Goal: Information Seeking & Learning: Check status

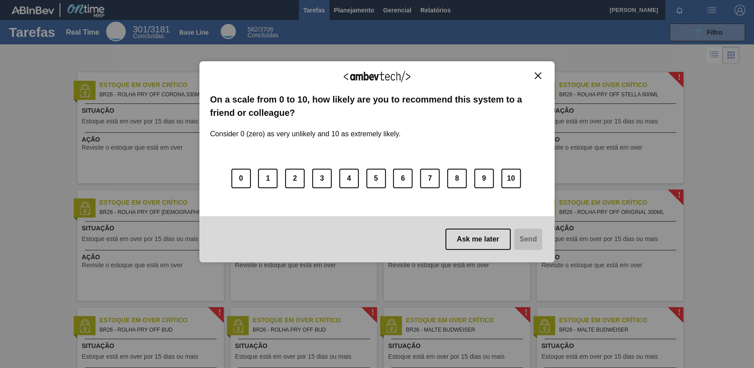
click at [542, 79] on button "Close" at bounding box center [538, 76] width 12 height 8
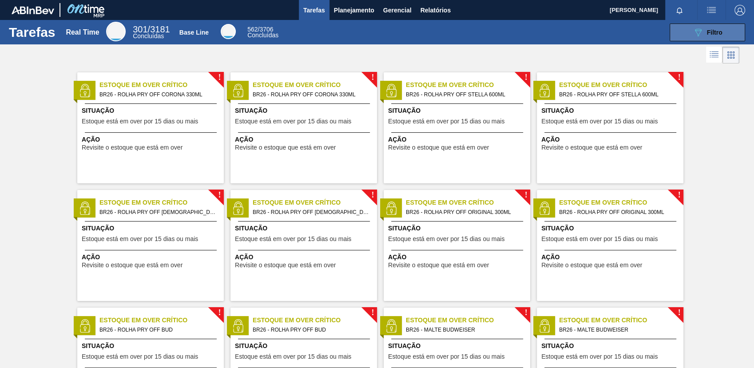
click at [694, 37] on icon "089F7B8B-B2A5-4AFE-B5C0-19BA573D28AC" at bounding box center [697, 32] width 11 height 11
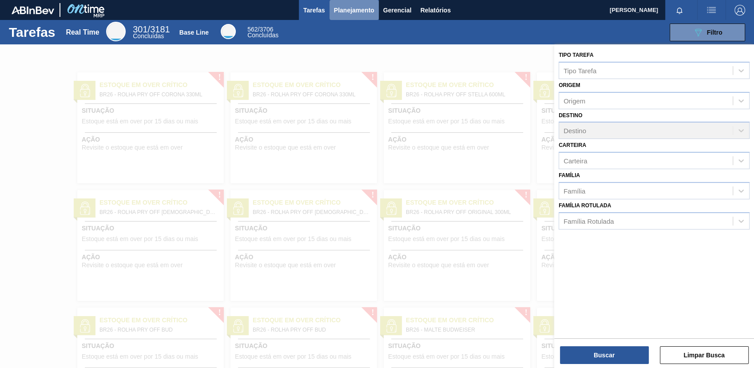
click at [355, 12] on span "Planejamento" at bounding box center [354, 10] width 40 height 11
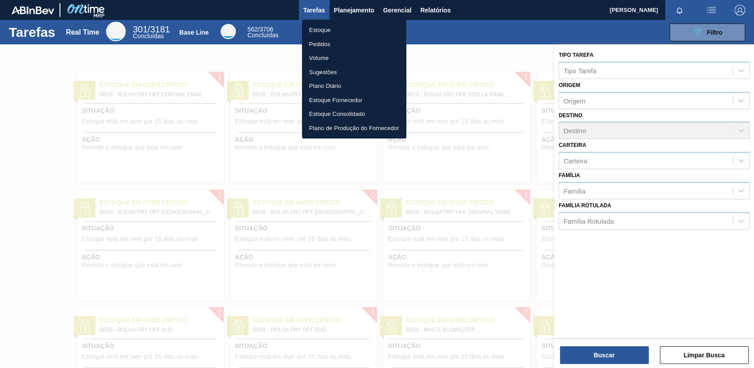
click at [361, 28] on li "Estoque" at bounding box center [354, 30] width 104 height 14
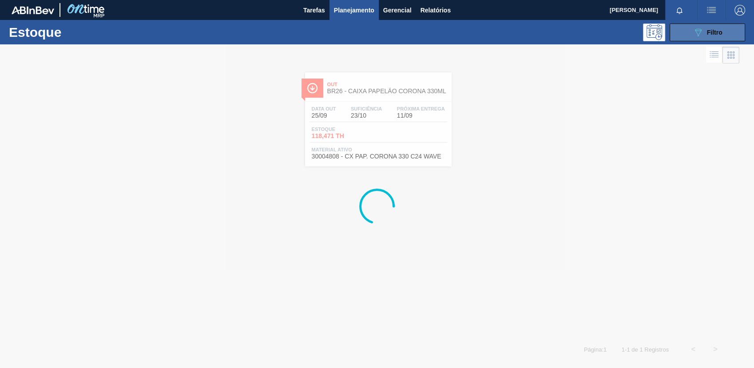
click at [673, 40] on button "089F7B8B-B2A5-4AFE-B5C0-19BA573D28AC Filtro" at bounding box center [706, 33] width 75 height 18
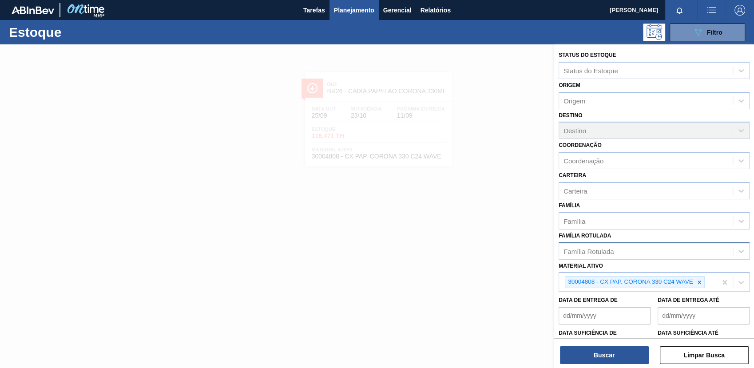
click at [614, 246] on div "Família Rotulada" at bounding box center [646, 251] width 174 height 13
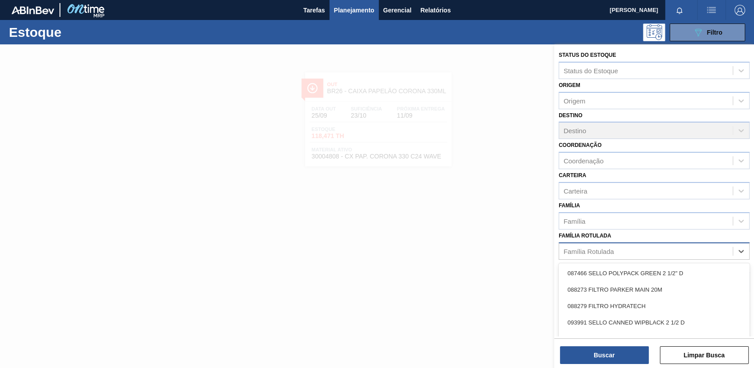
paste Rotulada "30003359"
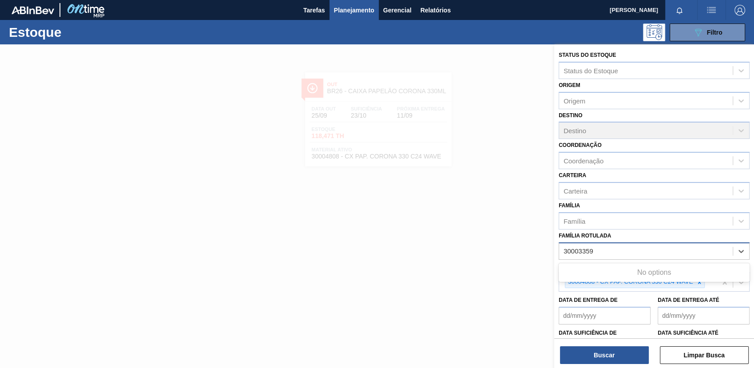
type Rotulada "30003359"
click at [600, 247] on div "Família Rotulada" at bounding box center [646, 251] width 174 height 13
click at [604, 250] on div "Família Rotulada" at bounding box center [588, 251] width 50 height 8
click at [625, 260] on div "Material ativo 30004808 - CX PAP. CORONA 330 C24 WAVE" at bounding box center [653, 276] width 191 height 32
click at [699, 280] on icon at bounding box center [698, 281] width 3 height 3
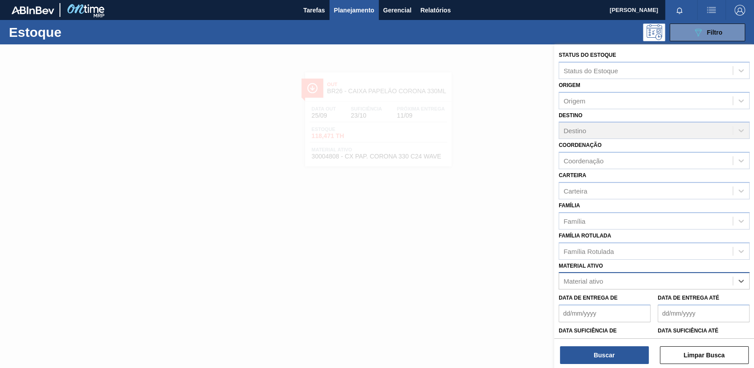
paste ativo "30003359"
type ativo "30003359"
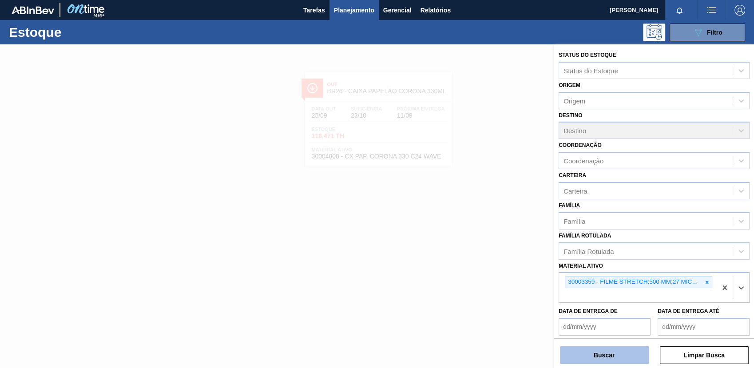
click at [614, 361] on button "Buscar" at bounding box center [604, 355] width 89 height 18
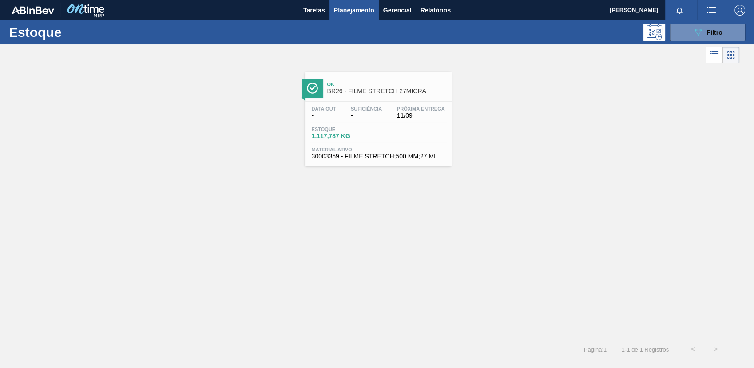
click at [359, 138] on span "1.117,787 KG" at bounding box center [343, 136] width 62 height 7
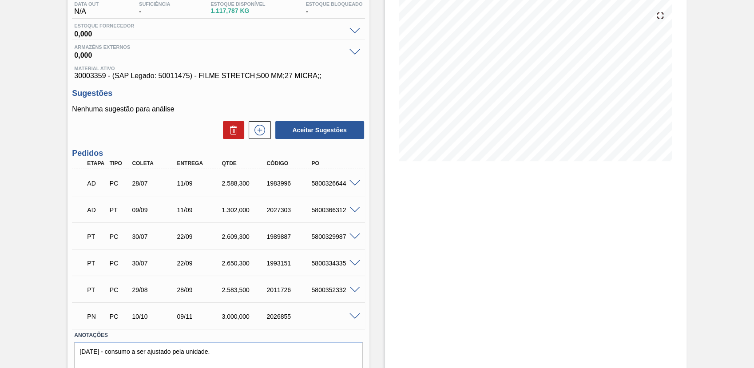
scroll to position [133, 0]
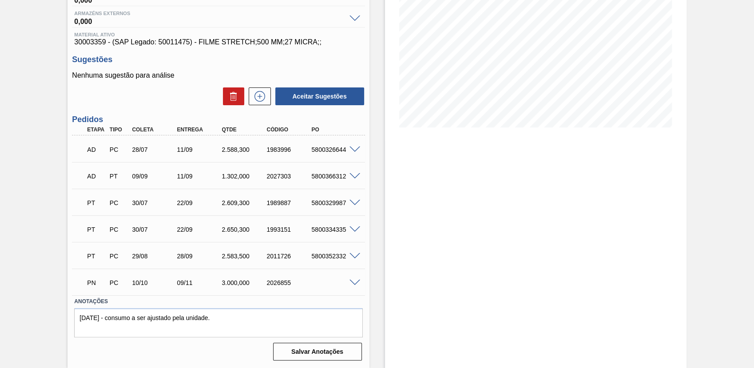
click at [94, 151] on p "AD" at bounding box center [96, 149] width 18 height 7
click at [354, 151] on span at bounding box center [354, 149] width 11 height 7
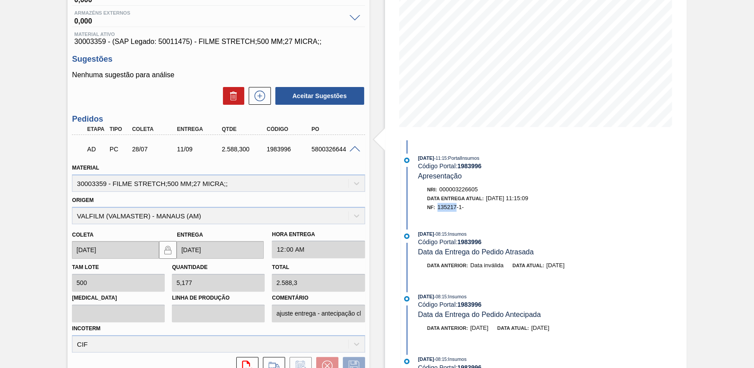
drag, startPoint x: 440, startPoint y: 209, endPoint x: 457, endPoint y: 210, distance: 16.9
click at [457, 210] on span "135217-1-" at bounding box center [450, 207] width 26 height 7
copy span "135217"
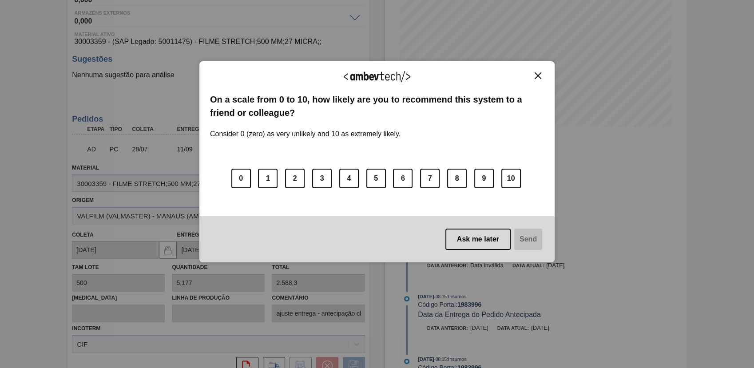
click at [533, 70] on div "We appreciate your feedback! On a scale from 0 to 10, how likely are you to rec…" at bounding box center [376, 161] width 355 height 201
click at [538, 73] on img "Close" at bounding box center [537, 75] width 7 height 7
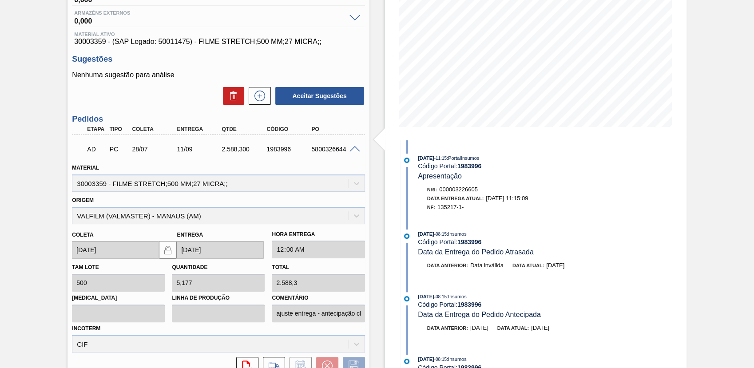
scroll to position [0, 0]
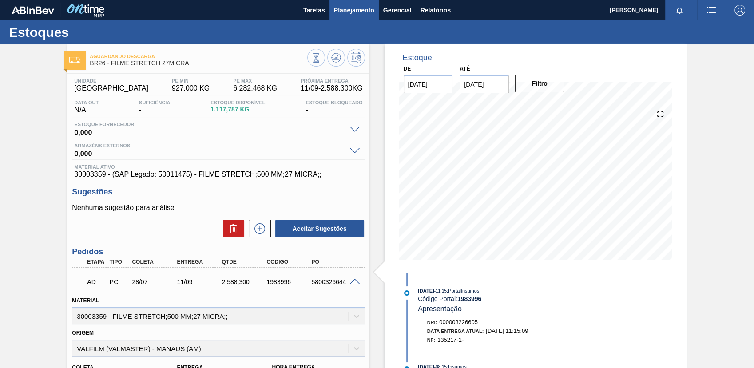
click at [354, 5] on span "Planejamento" at bounding box center [354, 10] width 40 height 11
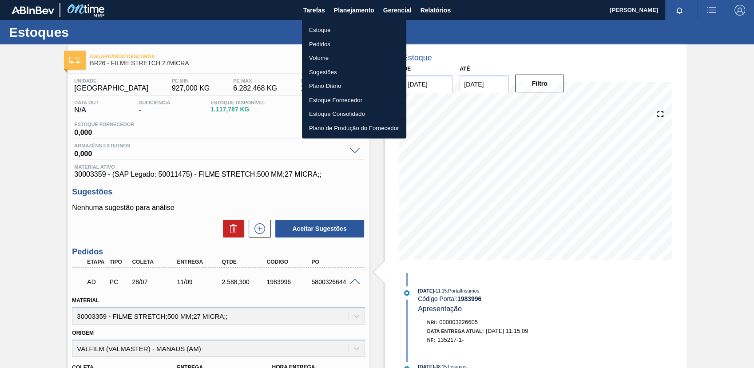
drag, startPoint x: 363, startPoint y: 25, endPoint x: 632, endPoint y: 86, distance: 276.1
click at [364, 25] on li "Estoque" at bounding box center [354, 30] width 104 height 14
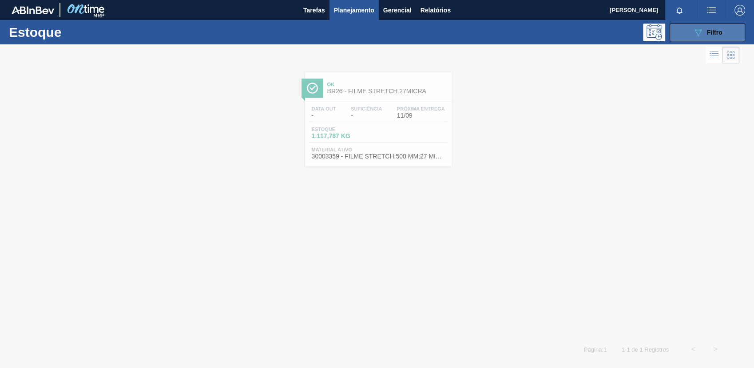
click at [711, 33] on span "Filtro" at bounding box center [715, 32] width 16 height 7
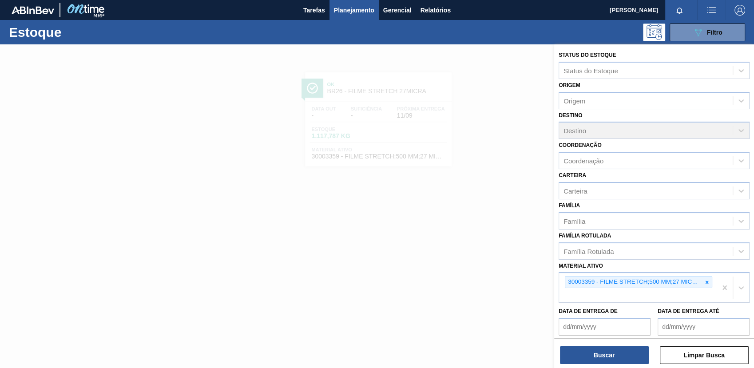
click at [703, 283] on icon at bounding box center [706, 282] width 6 height 6
paste ativo "30007403"
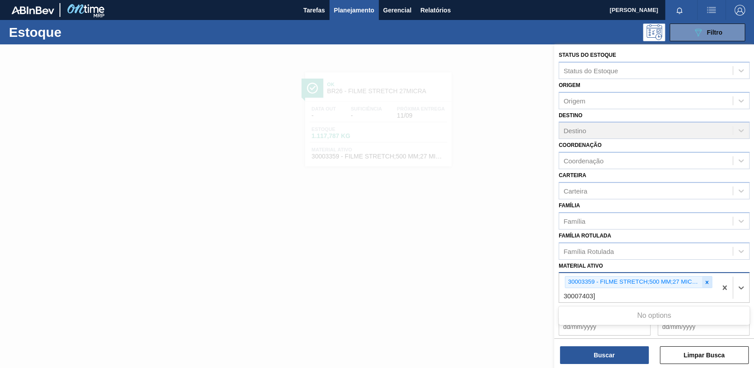
type ativo "30007403"
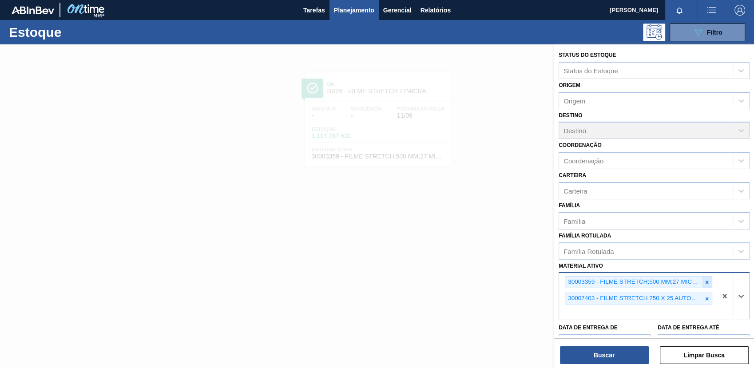
click at [710, 280] on div "30003359 - FILME STRETCH;500 MM;27 MICRA;;" at bounding box center [638, 282] width 147 height 12
click at [707, 283] on div at bounding box center [707, 281] width 10 height 11
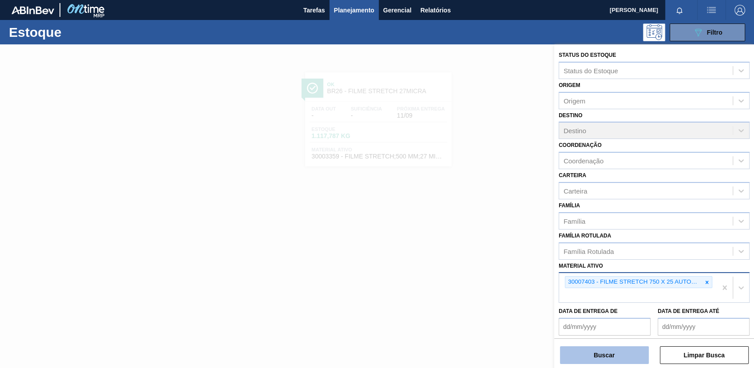
click at [608, 356] on button "Buscar" at bounding box center [604, 355] width 89 height 18
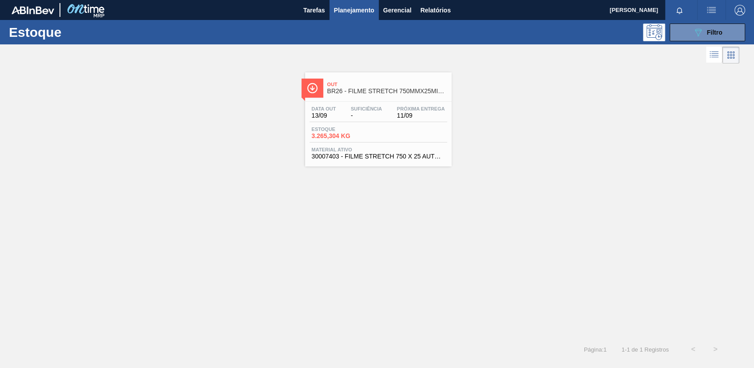
drag, startPoint x: 354, startPoint y: 108, endPoint x: 358, endPoint y: 113, distance: 6.6
click at [354, 108] on span "Suficiência" at bounding box center [366, 108] width 31 height 5
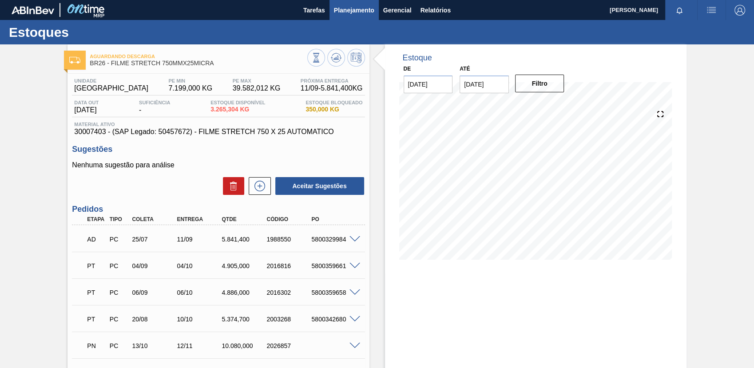
click at [359, 12] on span "Planejamento" at bounding box center [354, 10] width 40 height 11
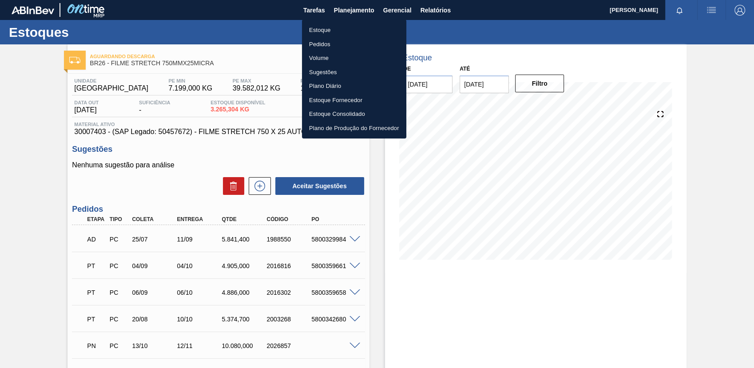
click at [361, 21] on ul "Estoque Pedidos Volume Sugestões Plano Diário Estoque Fornecedor Estoque Consol…" at bounding box center [354, 79] width 104 height 119
click at [364, 29] on li "Estoque" at bounding box center [354, 30] width 104 height 14
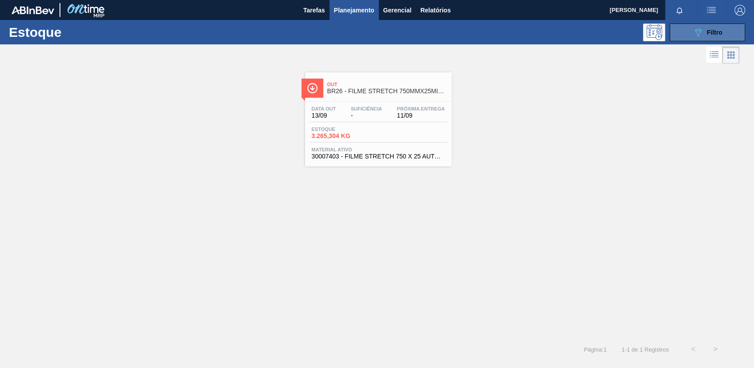
click at [685, 34] on button "089F7B8B-B2A5-4AFE-B5C0-19BA573D28AC Filtro" at bounding box center [706, 33] width 75 height 18
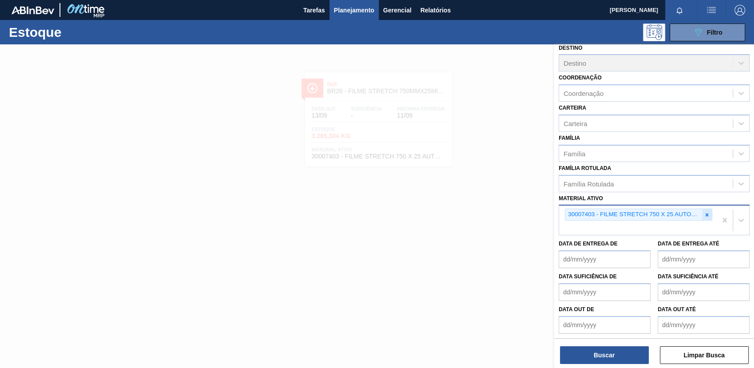
click at [706, 214] on icon at bounding box center [706, 214] width 3 height 3
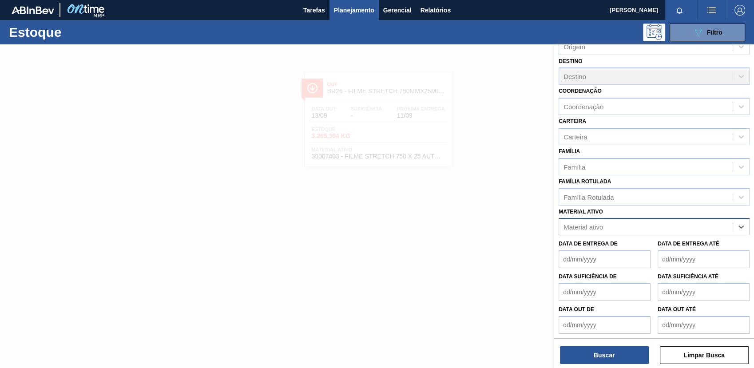
paste ativo "30012583"
type ativo "30012583"
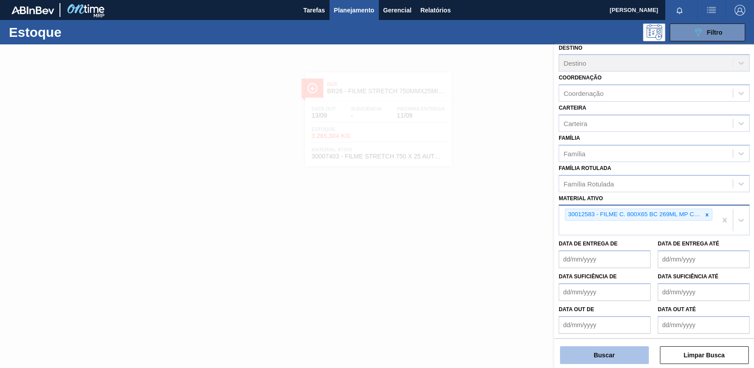
click at [628, 350] on button "Buscar" at bounding box center [604, 355] width 89 height 18
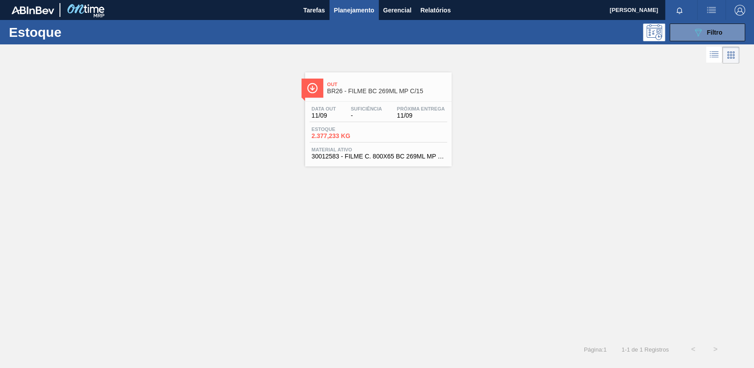
click at [427, 159] on span "30012583 - FILME C. 800X65 BC 269ML MP C15 429" at bounding box center [378, 156] width 133 height 7
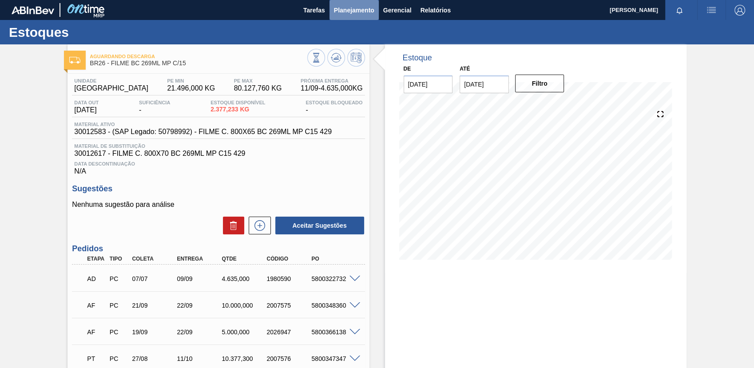
click at [341, 14] on span "Planejamento" at bounding box center [354, 10] width 40 height 11
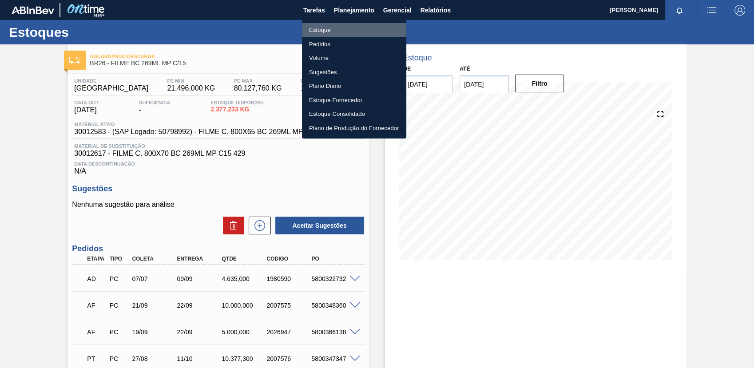
drag, startPoint x: 359, startPoint y: 32, endPoint x: 375, endPoint y: 36, distance: 16.2
click at [359, 31] on li "Estoque" at bounding box center [354, 30] width 104 height 14
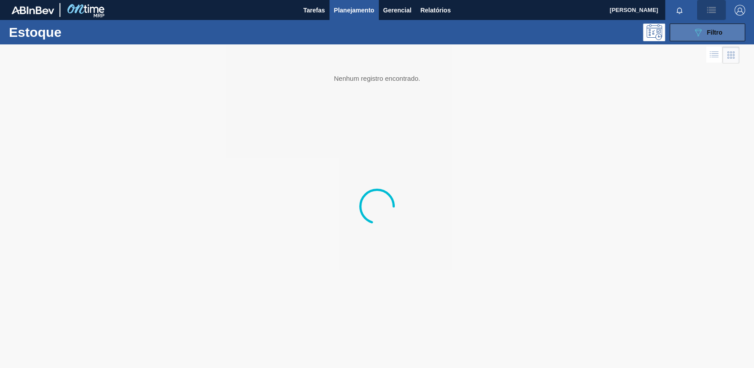
drag, startPoint x: 699, startPoint y: 20, endPoint x: 700, endPoint y: 25, distance: 5.3
click at [699, 20] on main "Tarefas Planejamento Gerencial Relatórios [PERSON_NAME] [PERSON_NAME] todas com…" at bounding box center [377, 184] width 754 height 368
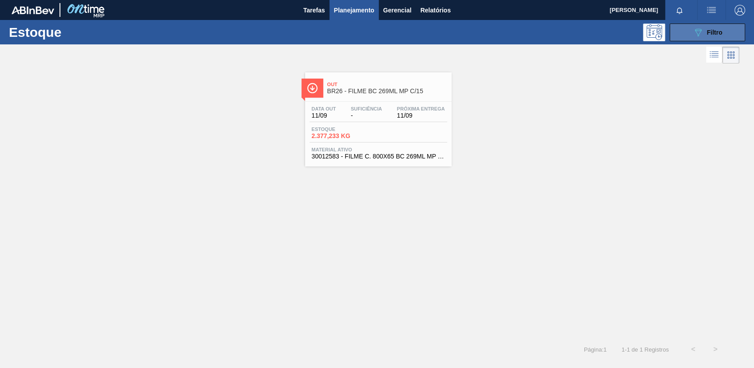
click at [700, 27] on button "089F7B8B-B2A5-4AFE-B5C0-19BA573D28AC Filtro" at bounding box center [706, 33] width 75 height 18
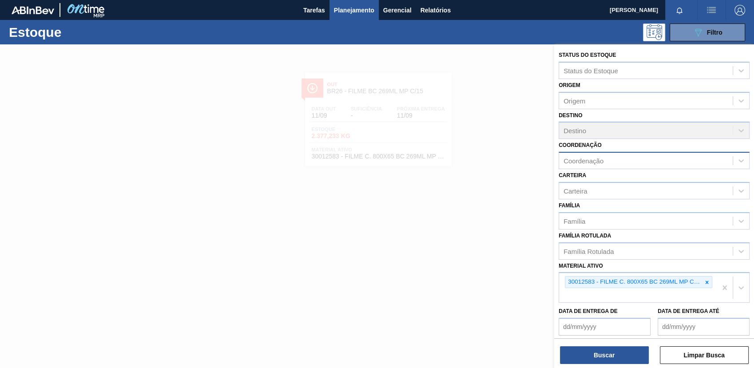
scroll to position [67, 0]
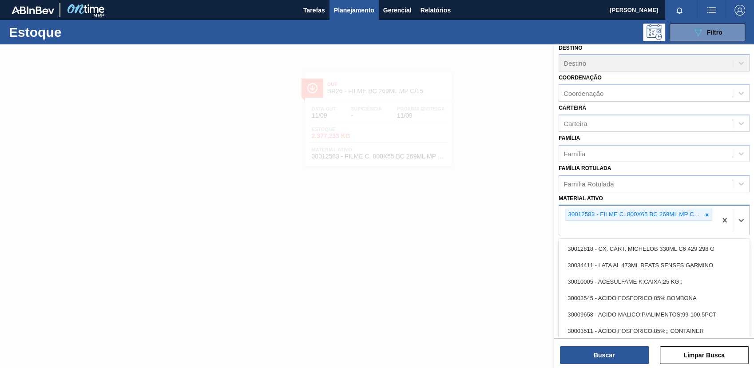
click at [700, 209] on div "30012583 - FILME C. 800X65 BC 269ML MP C15 429" at bounding box center [638, 215] width 147 height 12
click at [706, 213] on icon at bounding box center [706, 214] width 3 height 3
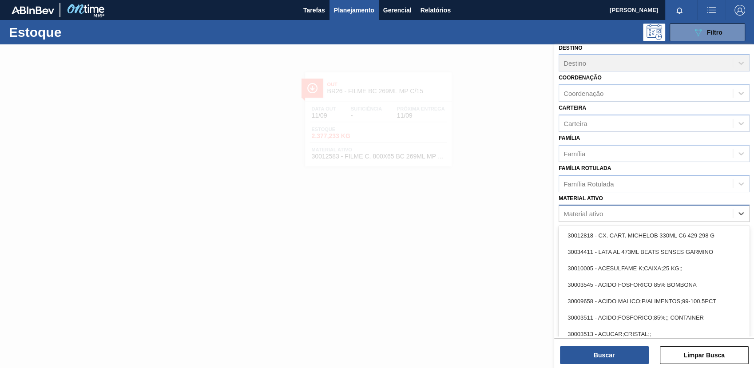
paste ativo "20008962"
type ativo "20008962"
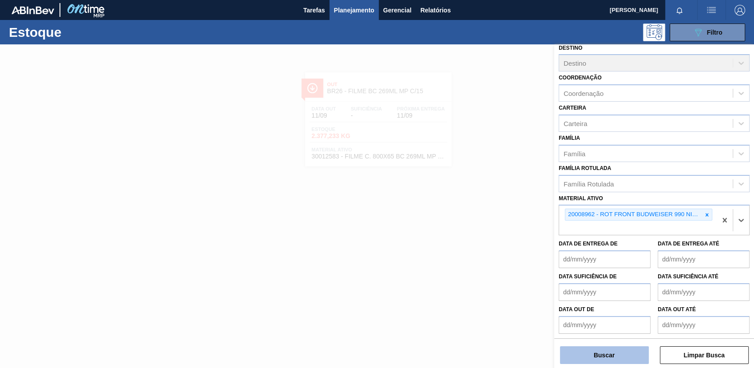
click at [596, 351] on button "Buscar" at bounding box center [604, 355] width 89 height 18
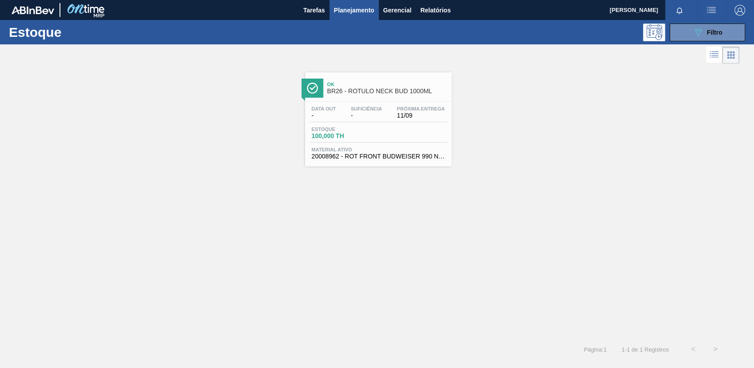
click at [433, 150] on span "Material ativo" at bounding box center [378, 149] width 133 height 5
